Goal: Information Seeking & Learning: Learn about a topic

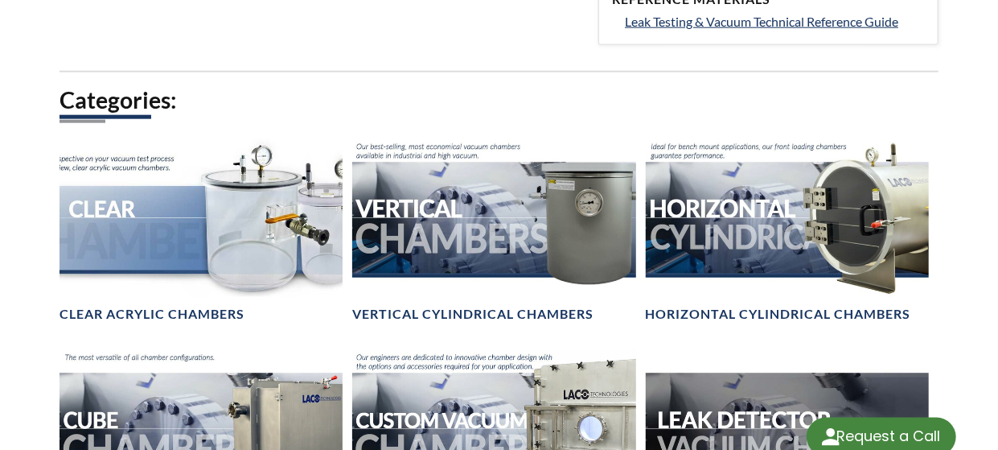
select select "Language Translate Widget"
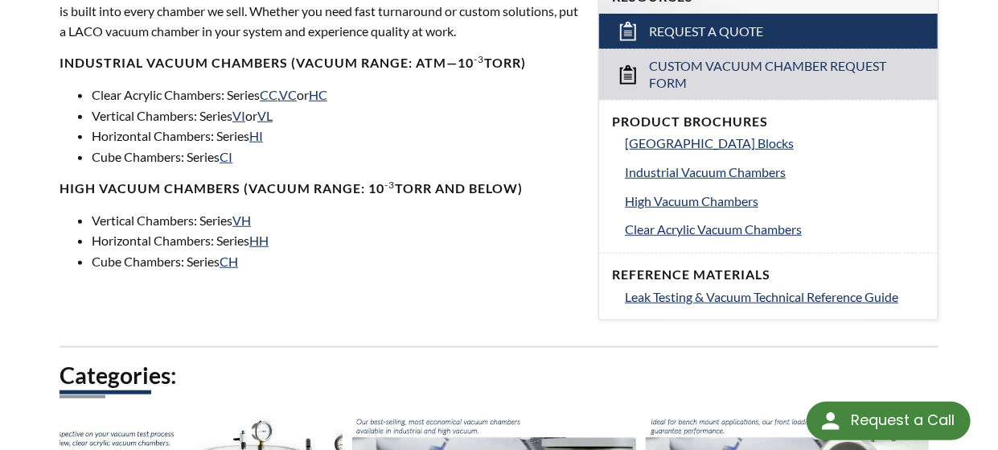
scroll to position [729, 0]
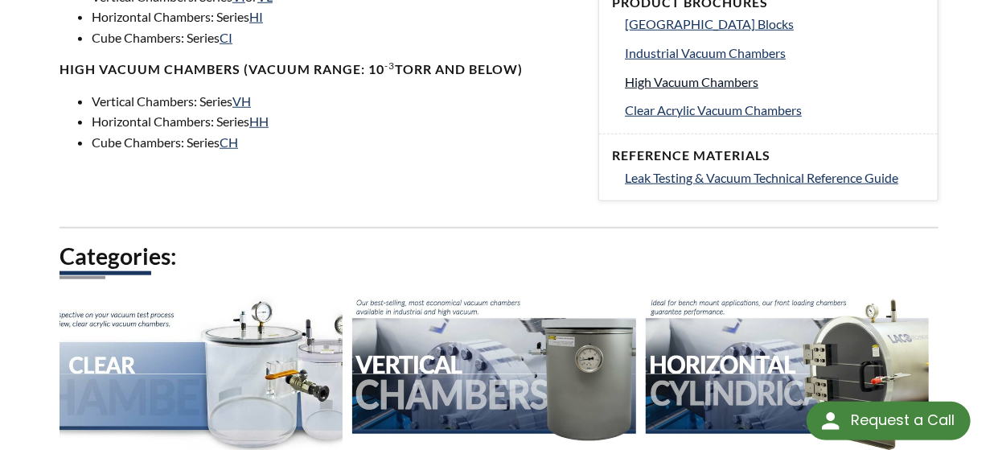
click at [680, 74] on span "High Vacuum Chambers" at bounding box center [692, 81] width 134 height 15
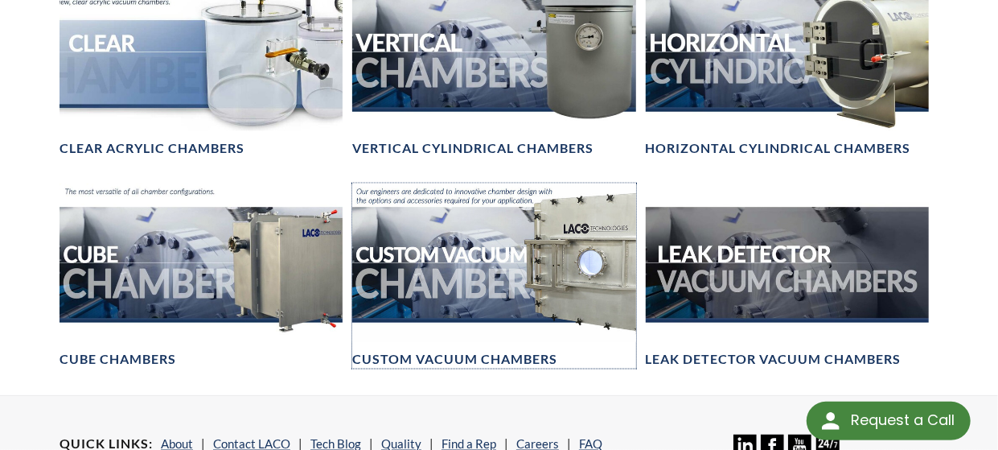
click at [524, 224] on div at bounding box center [493, 262] width 283 height 159
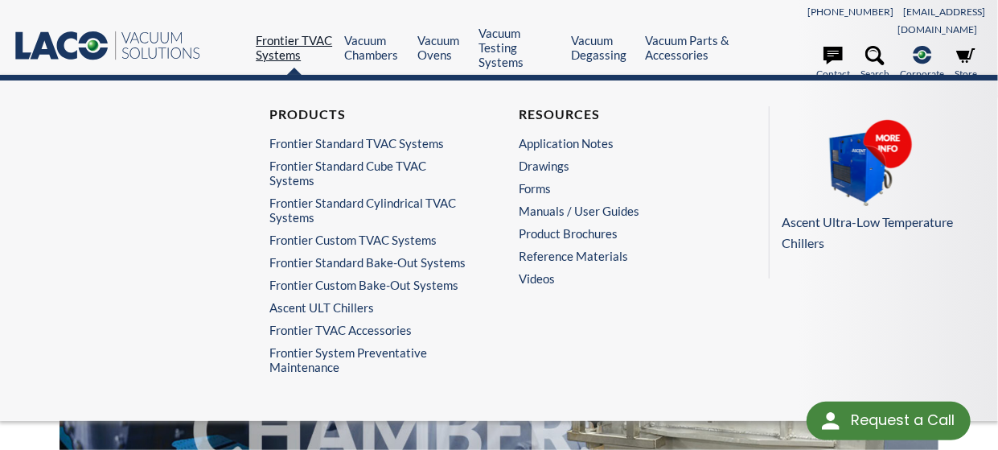
click at [271, 33] on link "Frontier TVAC Systems" at bounding box center [294, 47] width 76 height 29
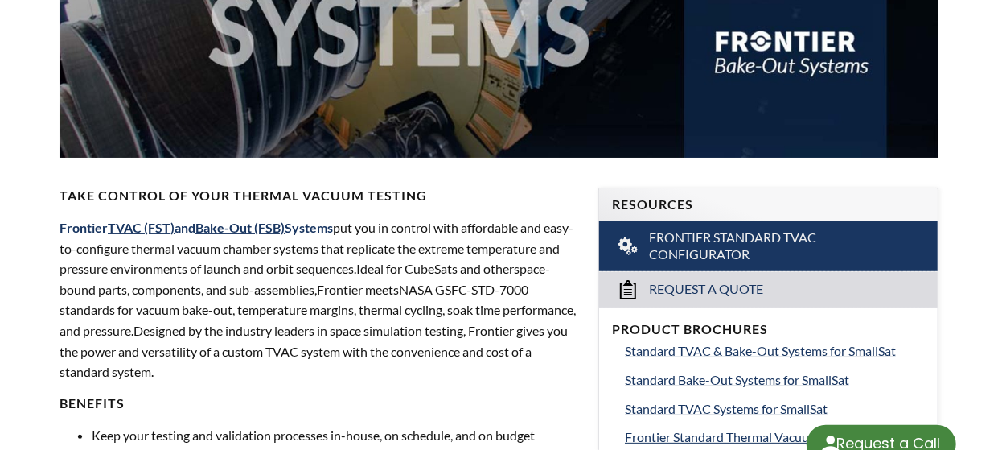
scroll to position [402, 0]
select select "Language Translate Widget"
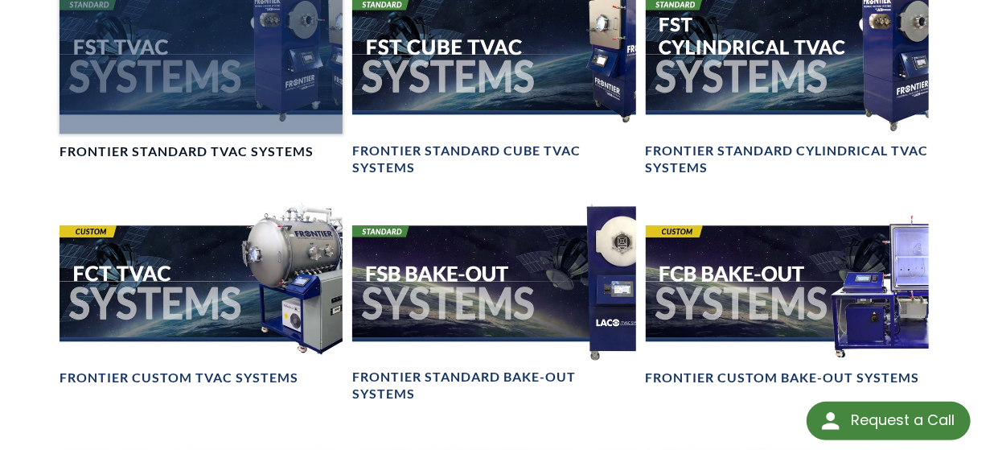
scroll to position [1448, 0]
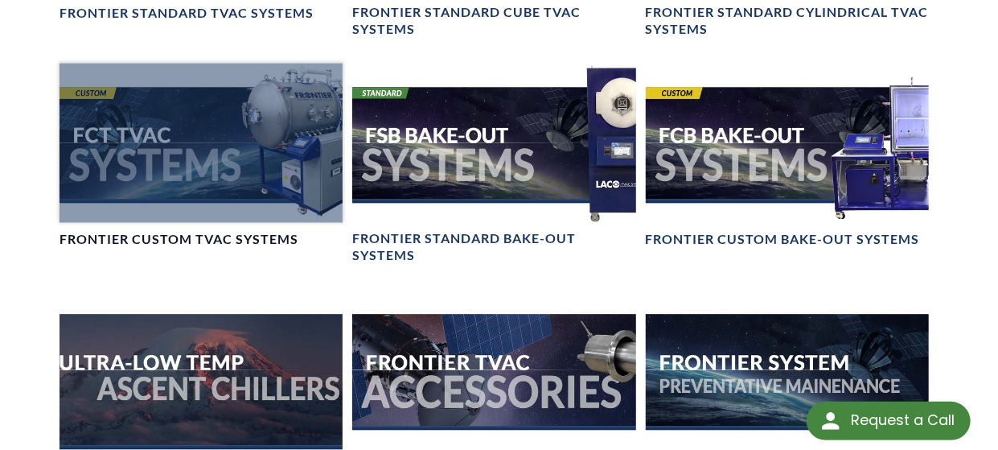
click at [207, 123] on div at bounding box center [201, 143] width 283 height 159
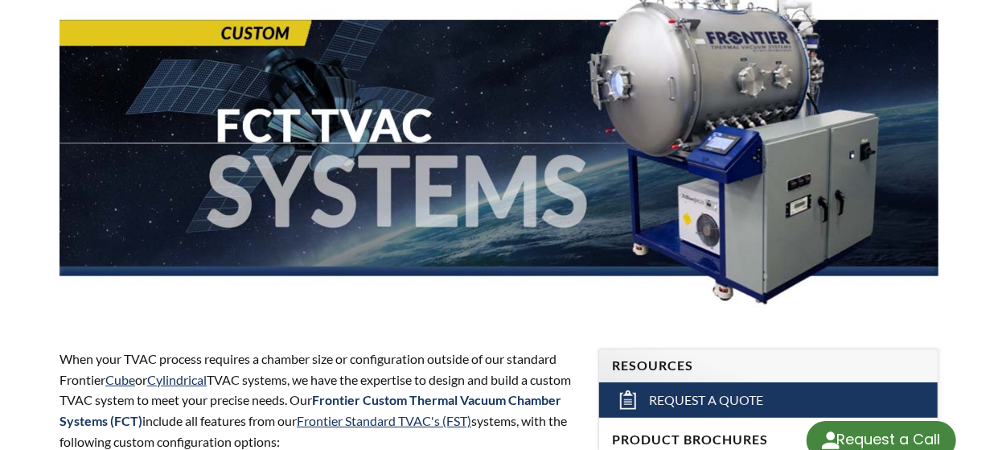
scroll to position [241, 0]
select select "Language Translate Widget"
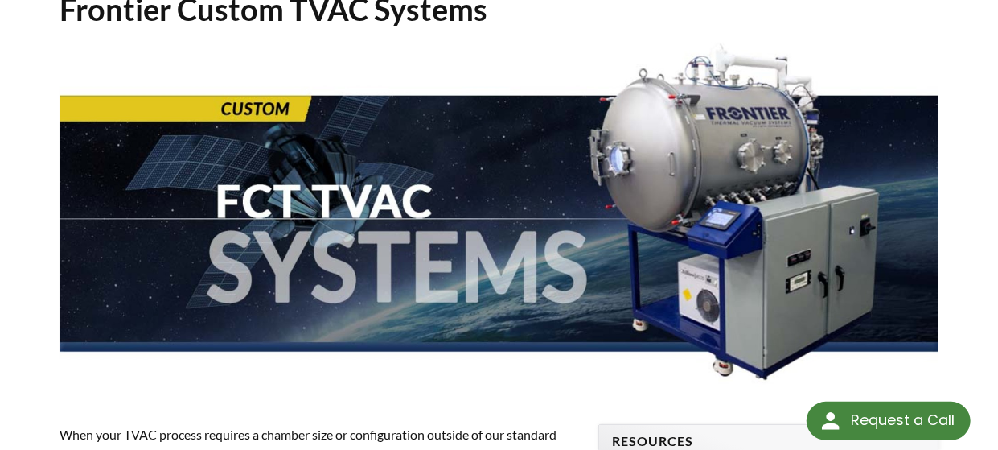
scroll to position [161, 0]
